Goal: Information Seeking & Learning: Learn about a topic

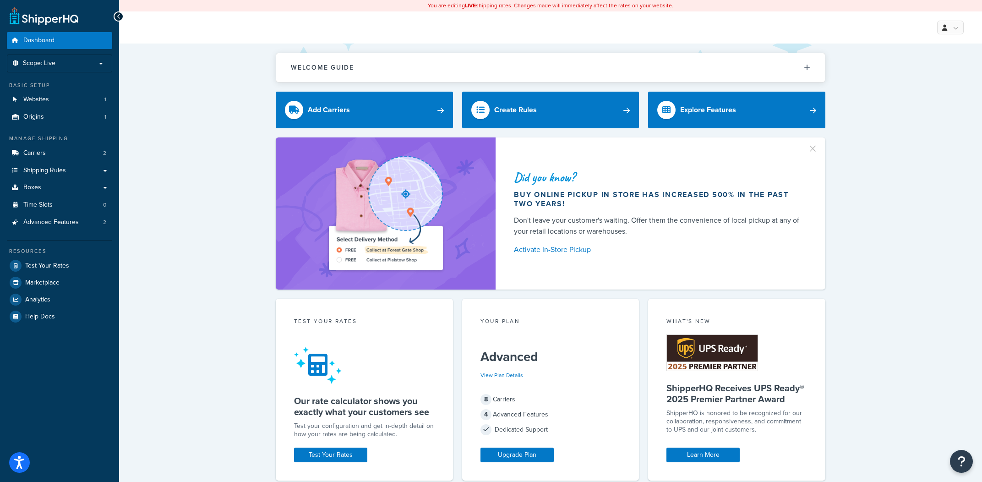
drag, startPoint x: 587, startPoint y: 9, endPoint x: 508, endPoint y: 41, distance: 85.1
click at [587, 9] on div "You are editing LIVE shipping rates. Changes made will immediately affect the r…" at bounding box center [550, 5] width 863 height 11
click at [94, 218] on link "Advanced Features 2" at bounding box center [59, 222] width 105 height 17
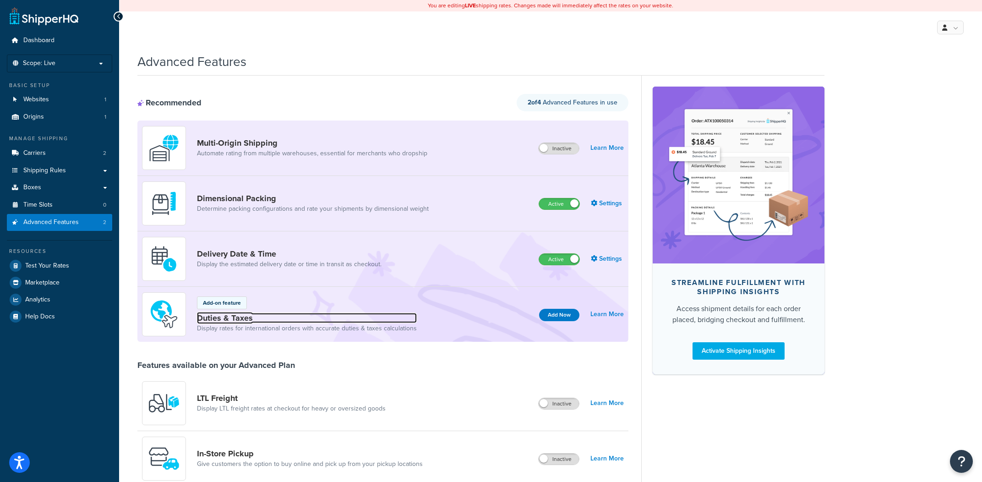
click at [236, 321] on link "Duties & Taxes" at bounding box center [307, 318] width 220 height 10
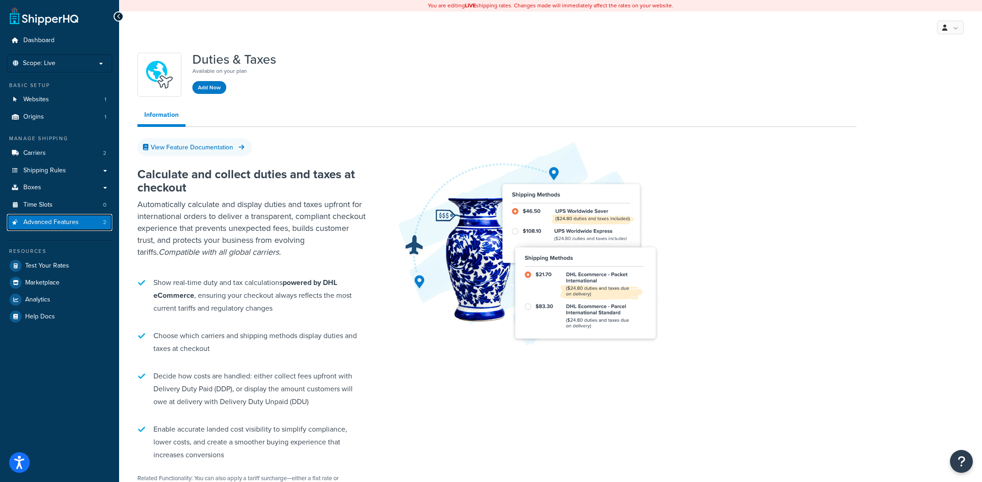
click at [95, 227] on link "Advanced Features 2" at bounding box center [59, 222] width 105 height 17
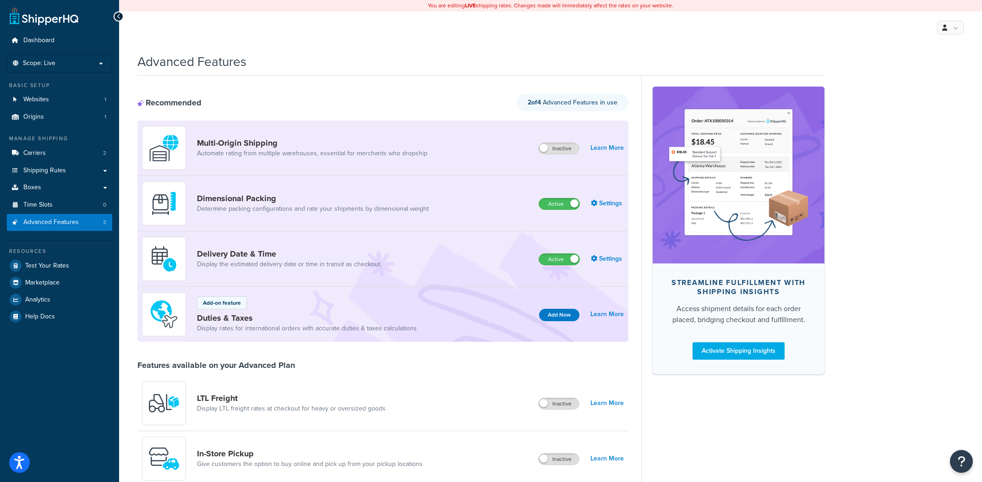
click at [822, 68] on div "Advanced Features" at bounding box center [480, 59] width 687 height 22
